Goal: Task Accomplishment & Management: Manage account settings

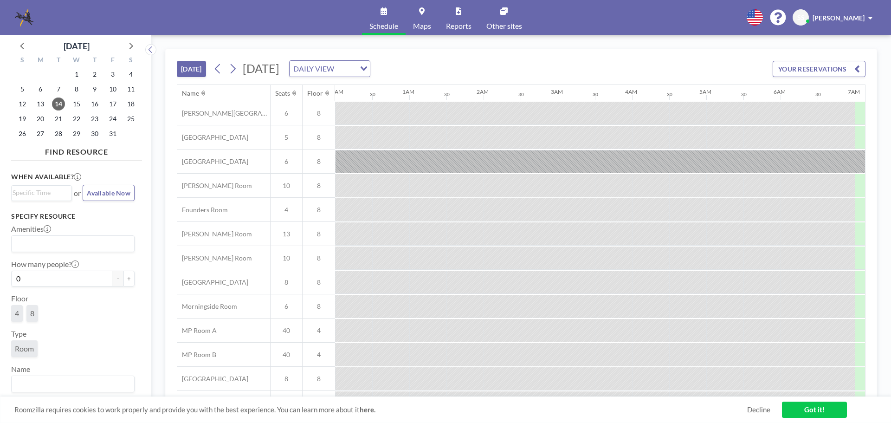
scroll to position [0, 483]
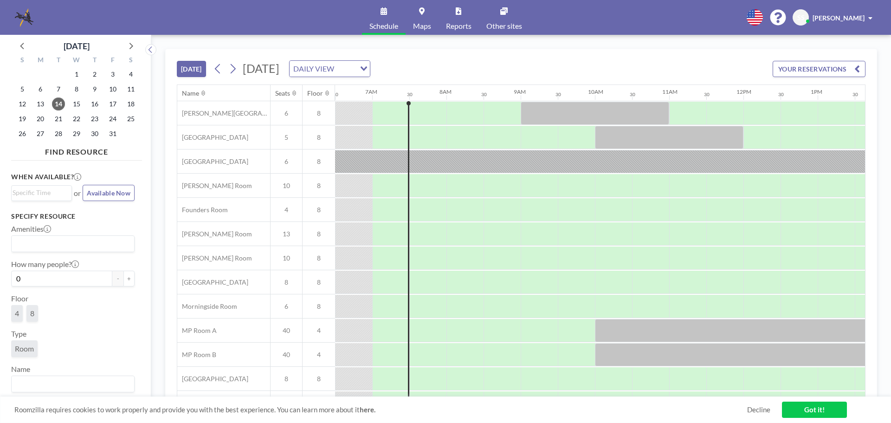
click at [851, 16] on span "[PERSON_NAME]" at bounding box center [839, 18] width 52 height 8
click at [849, 63] on span "Log out" at bounding box center [844, 62] width 21 height 9
